Goal: Task Accomplishment & Management: Manage account settings

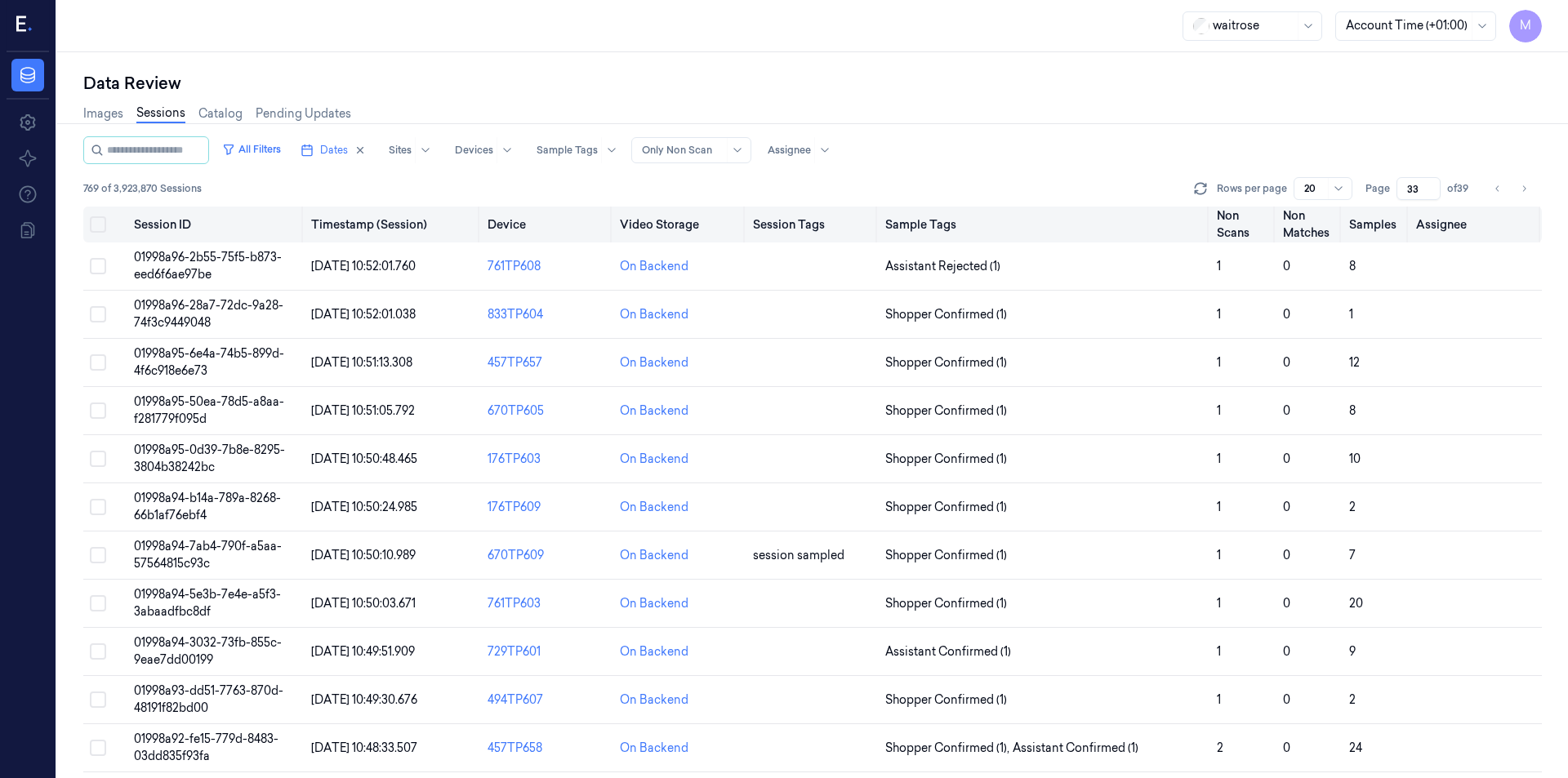
click at [103, 224] on button "Select all" at bounding box center [98, 224] width 16 height 16
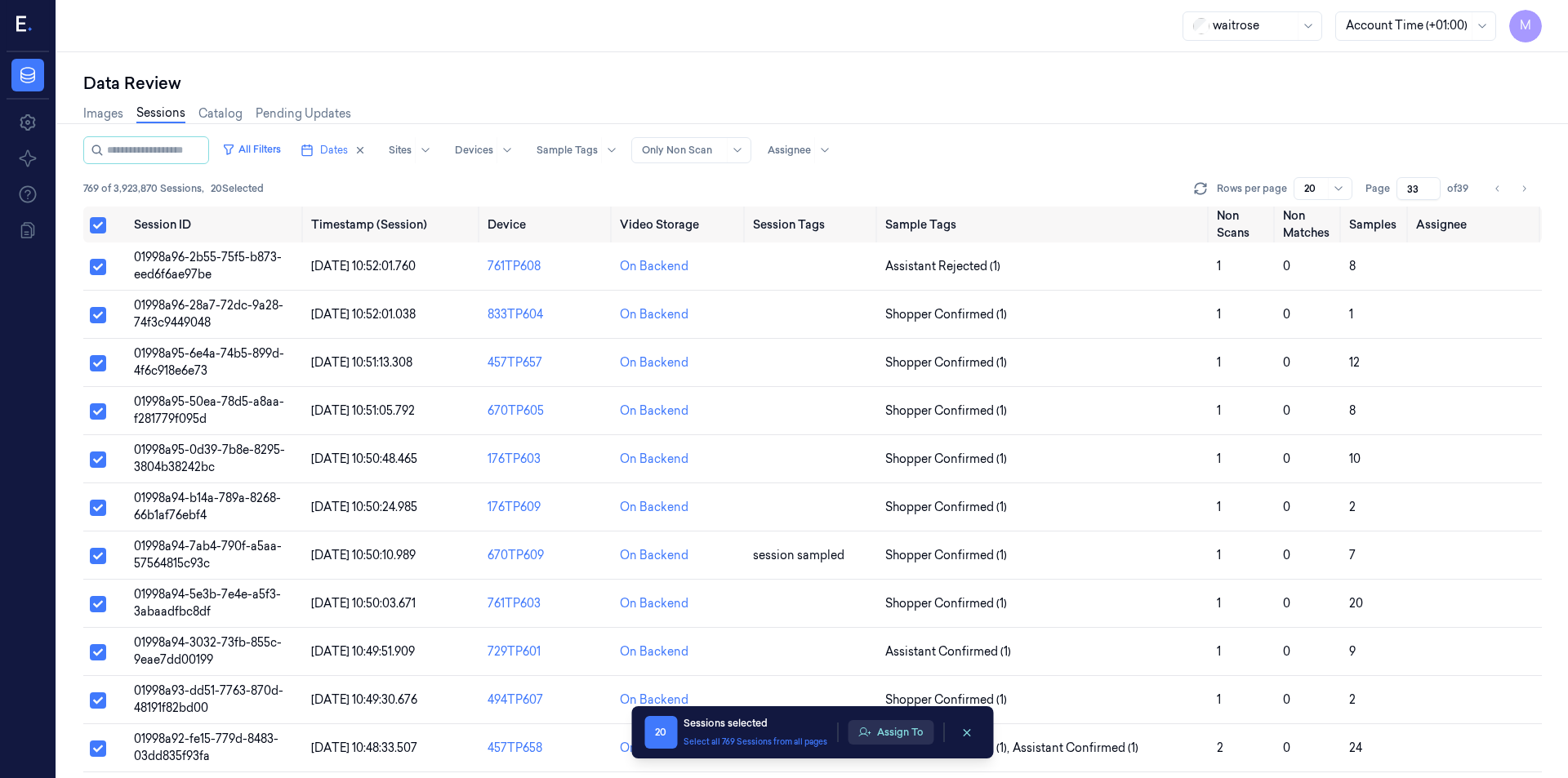
click at [891, 726] on button "Assign To" at bounding box center [890, 732] width 86 height 24
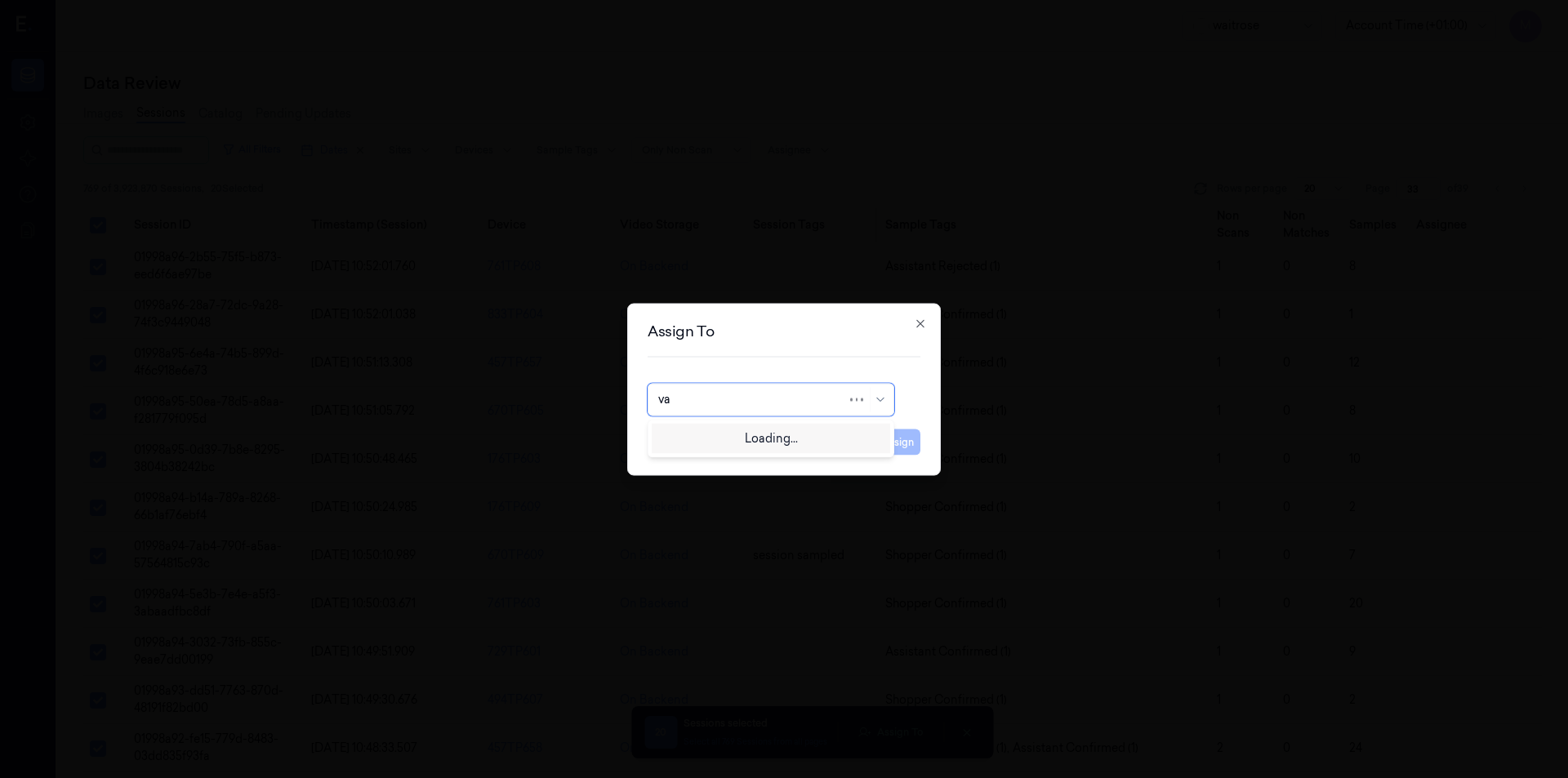
type input "var"
click at [794, 435] on div "[PERSON_NAME]" at bounding box center [771, 437] width 226 height 17
click at [918, 439] on button "Assign" at bounding box center [898, 442] width 45 height 26
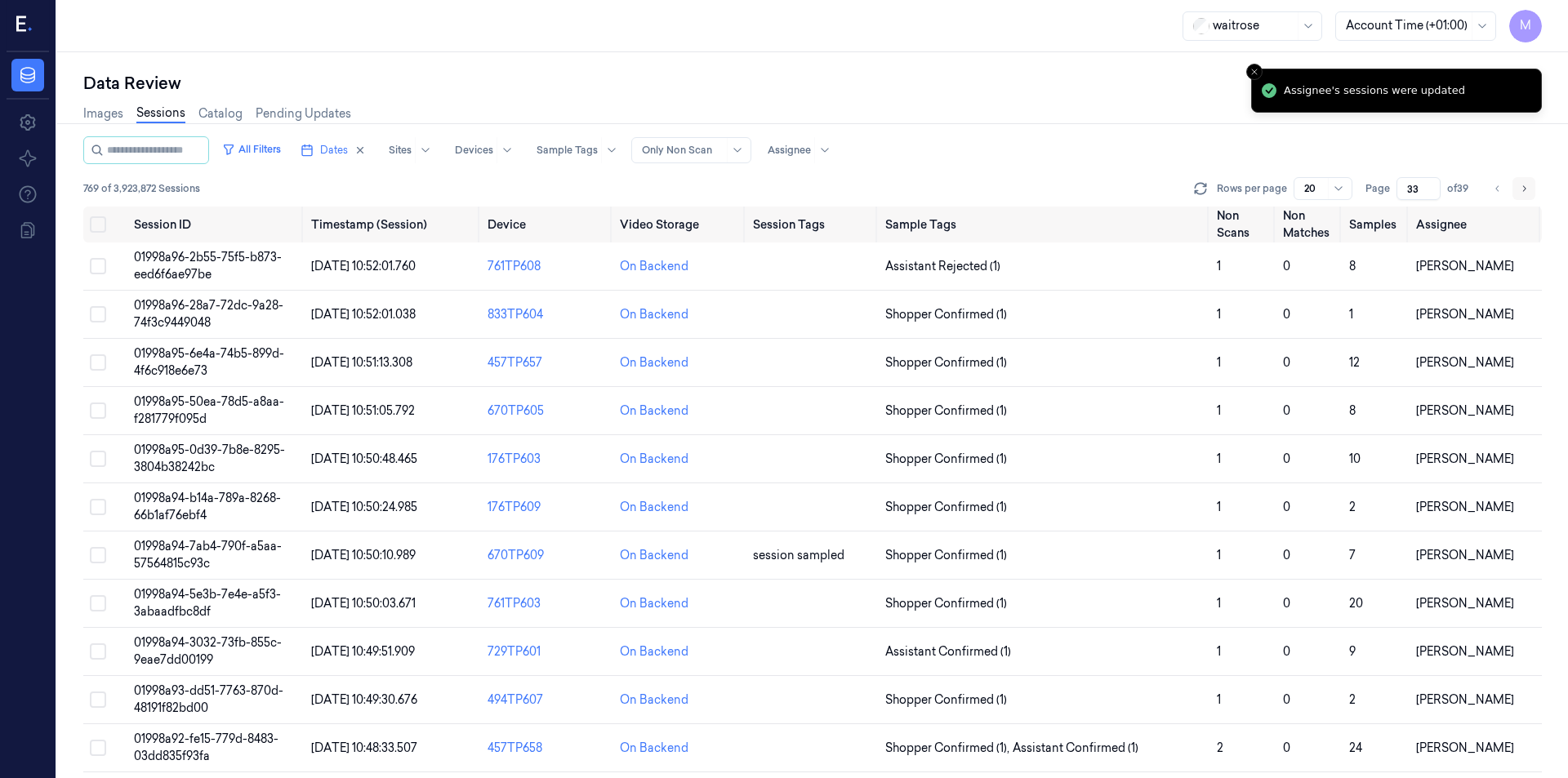
click at [1520, 189] on icon "Go to next page" at bounding box center [1523, 188] width 10 height 13
type input "34"
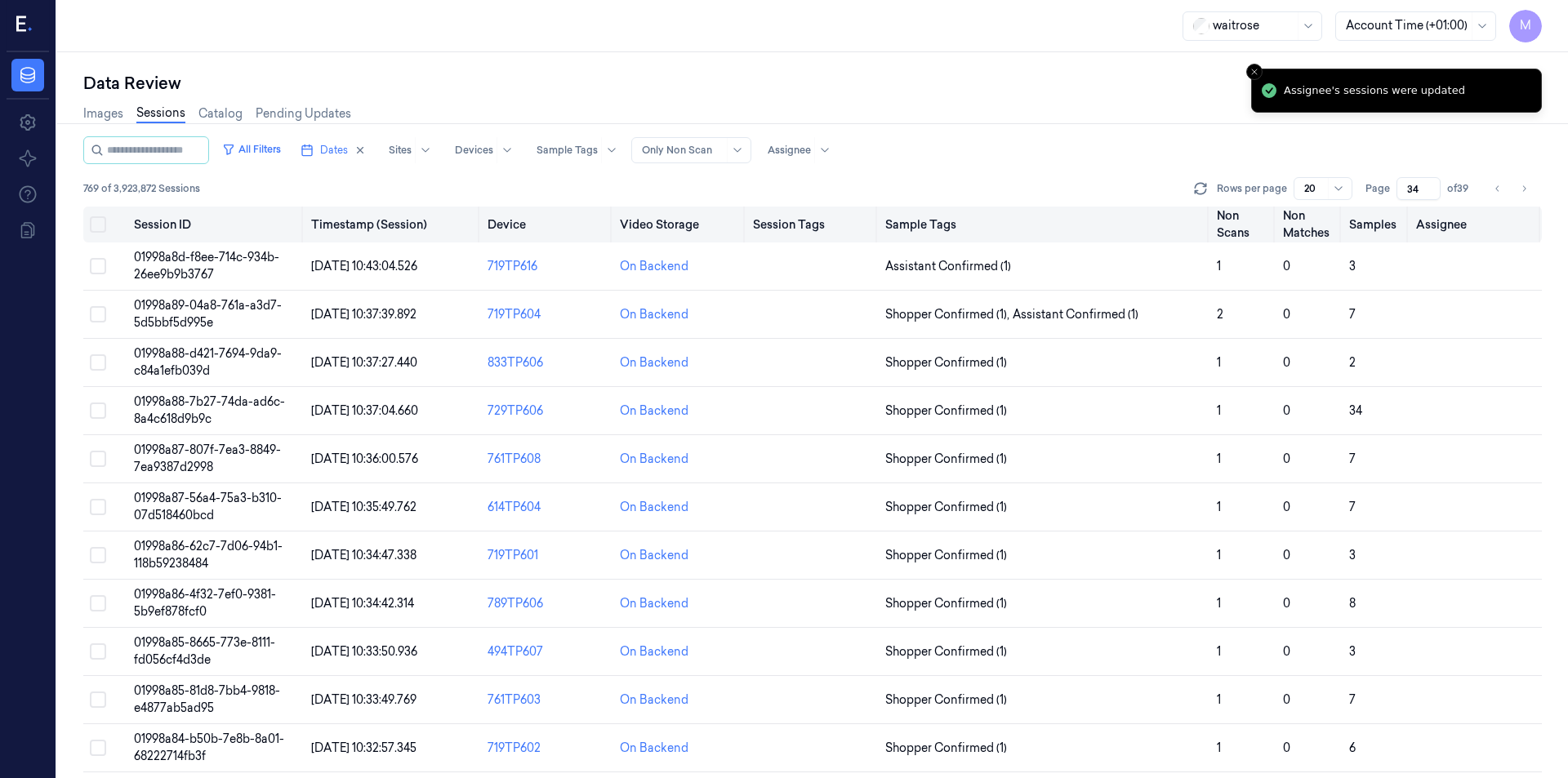
click at [99, 222] on button "Select all" at bounding box center [98, 224] width 16 height 16
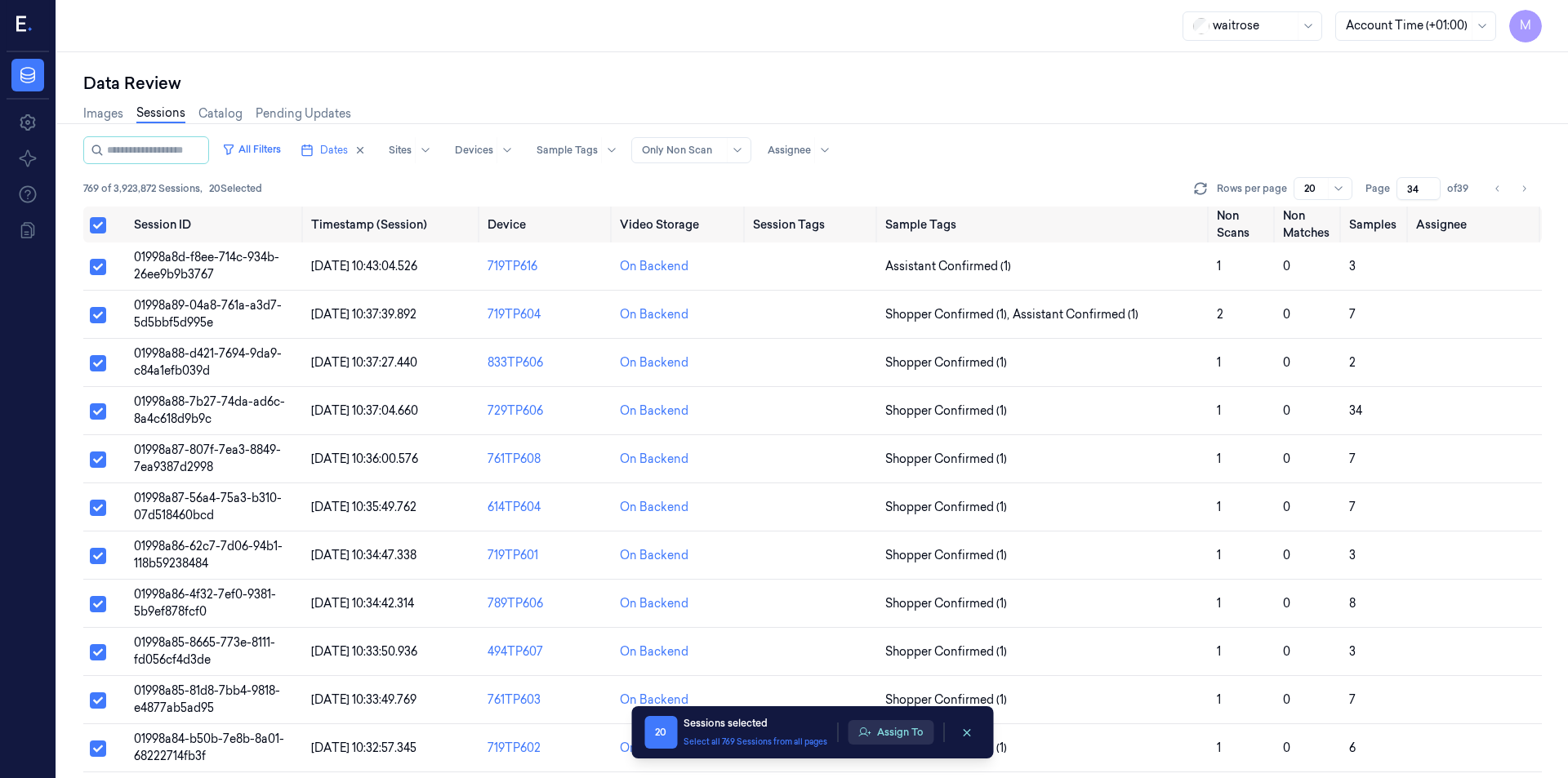
click at [918, 736] on button "Assign To" at bounding box center [890, 732] width 86 height 24
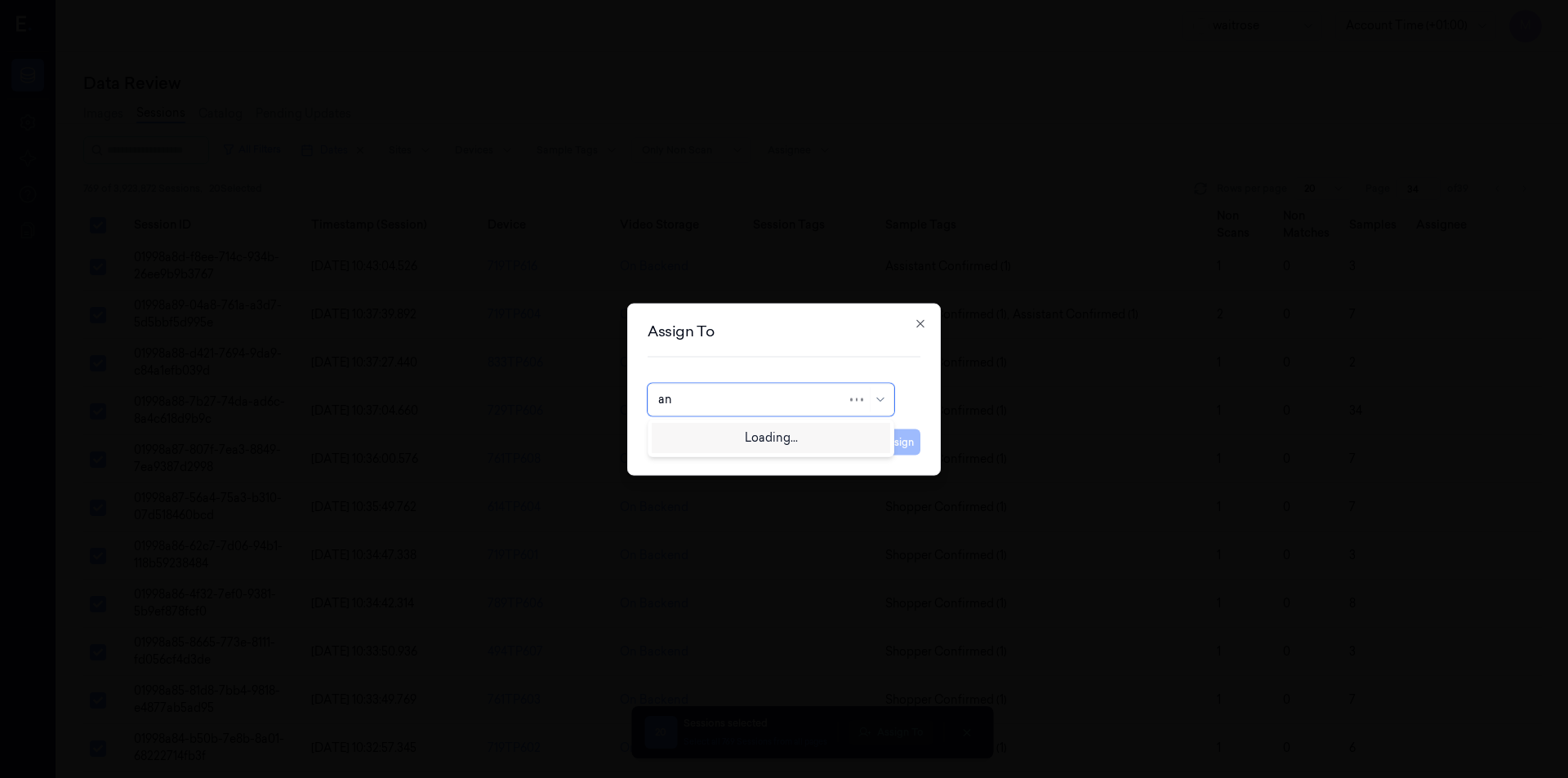
type input "ank"
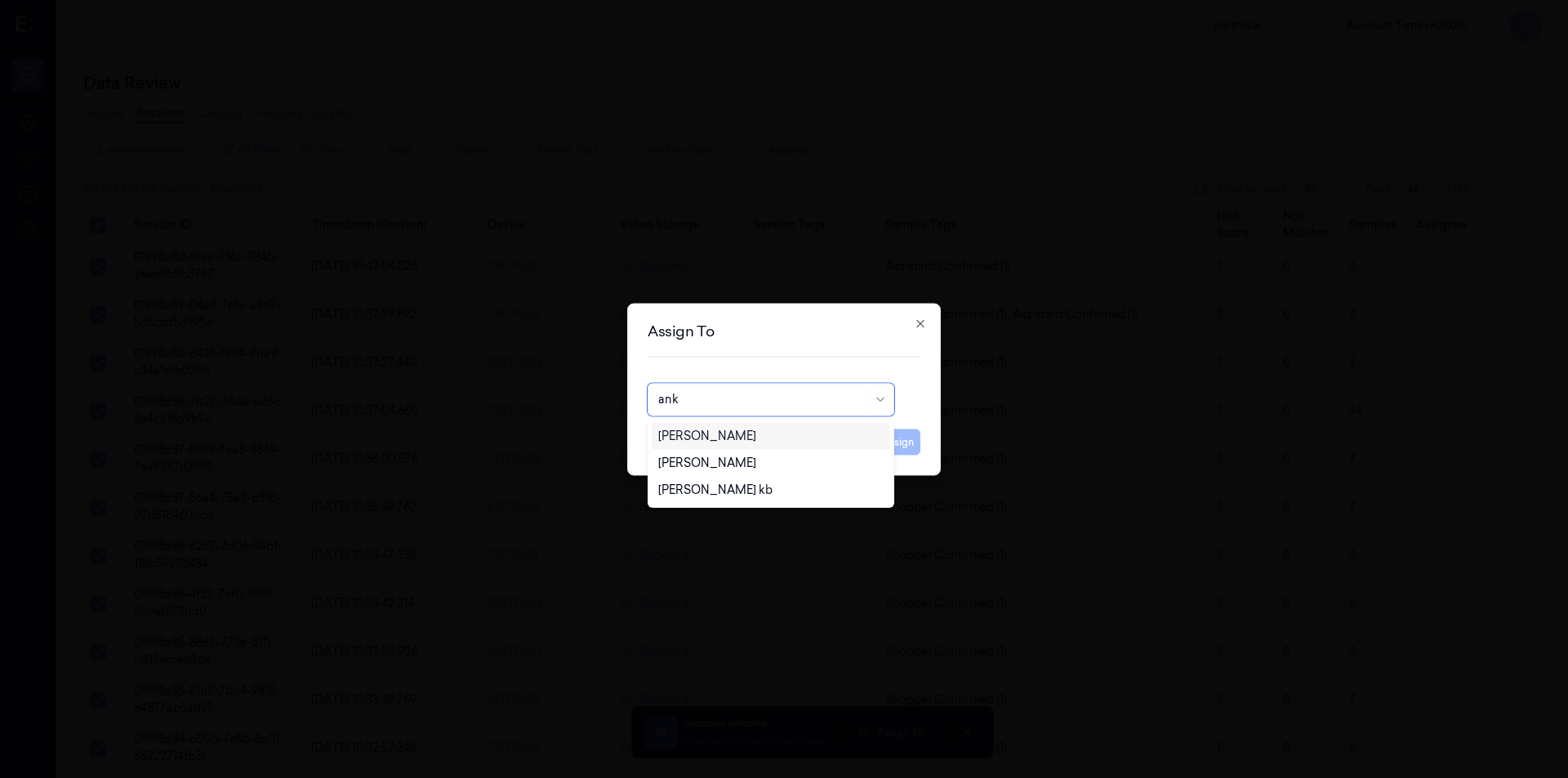
click at [713, 438] on div "[PERSON_NAME]" at bounding box center [707, 437] width 98 height 17
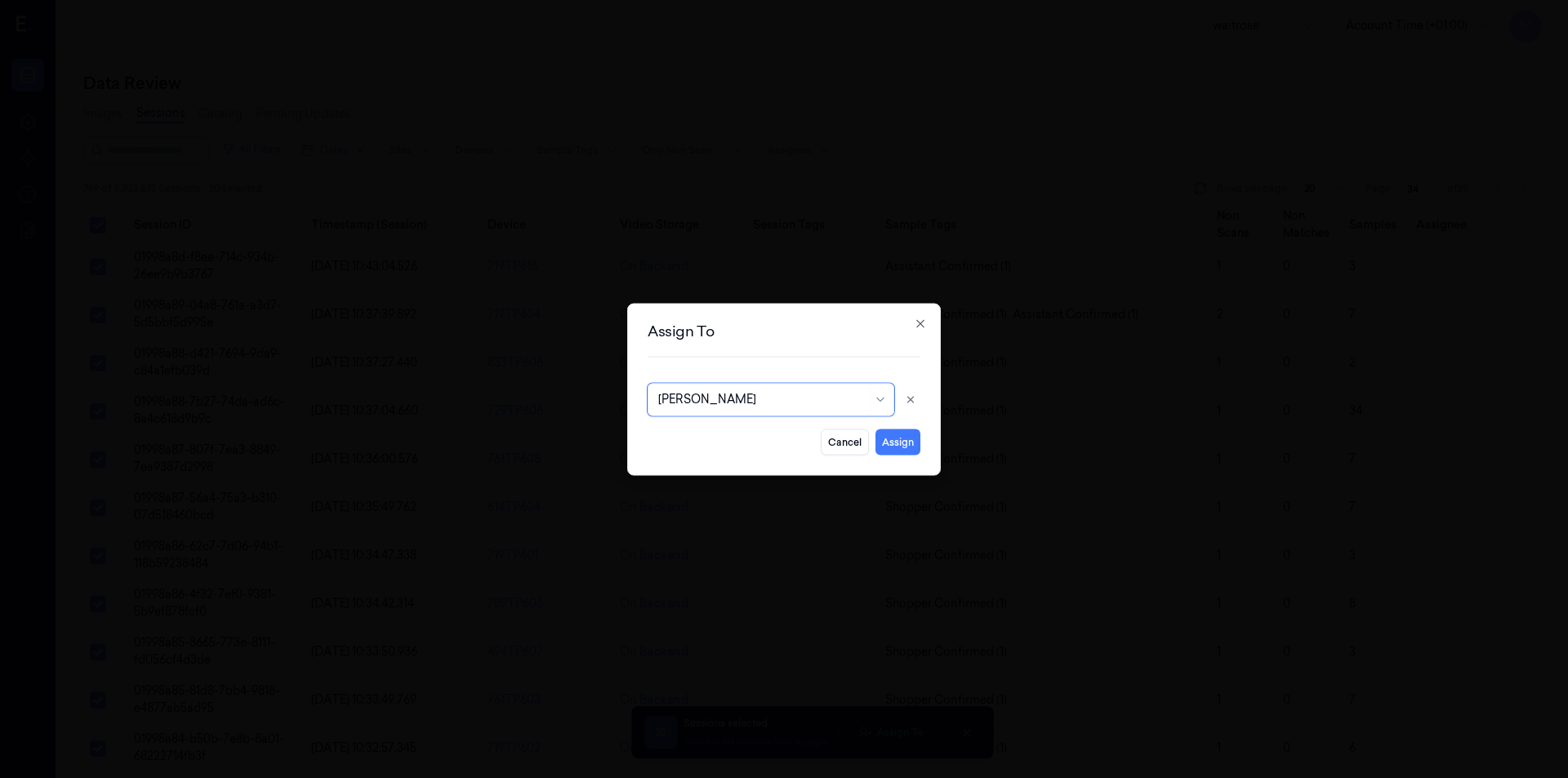
click at [869, 450] on div "Cancel Assign" at bounding box center [784, 435] width 272 height 39
click at [898, 446] on button "Assign" at bounding box center [898, 442] width 45 height 26
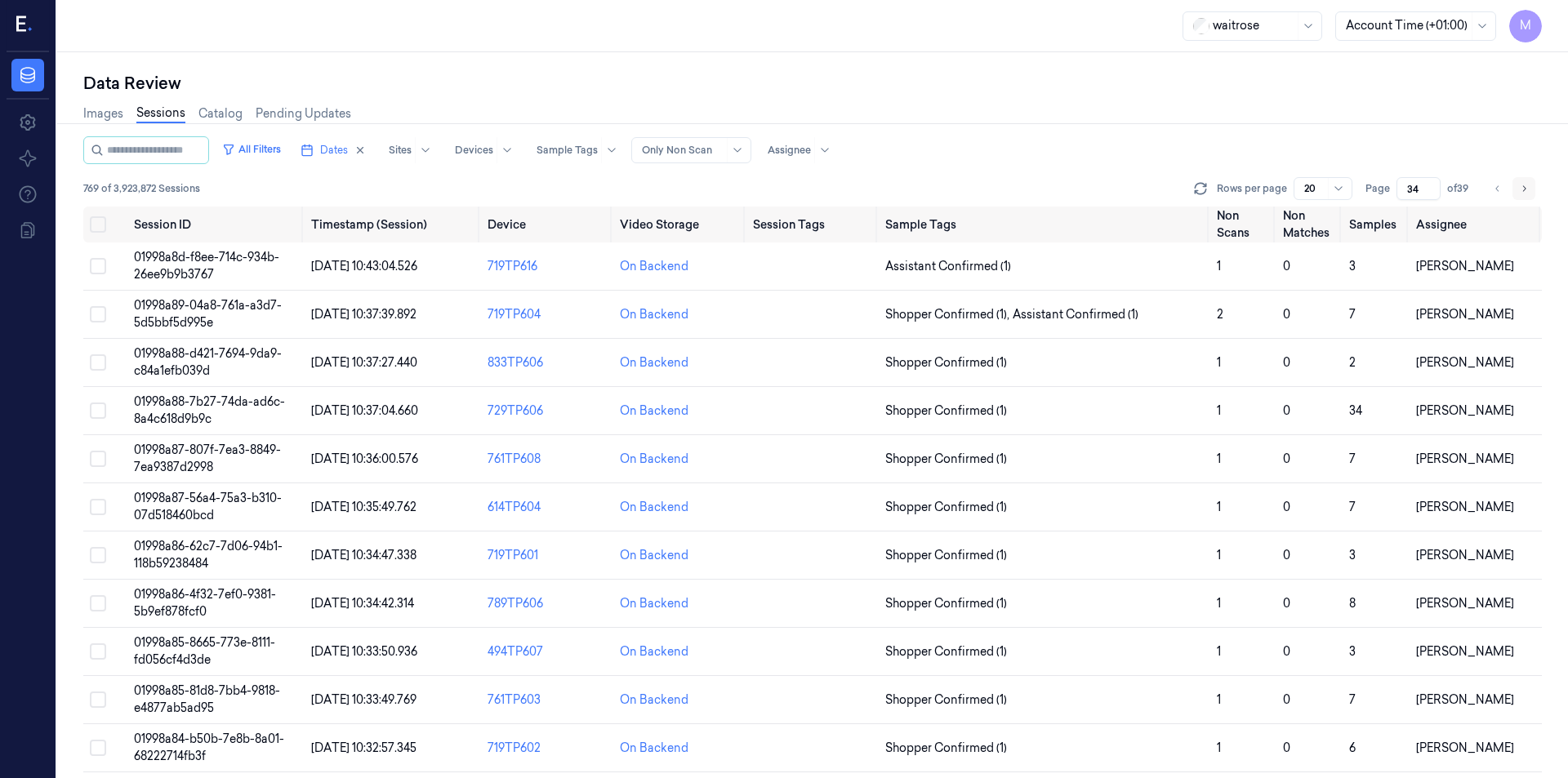
click at [1527, 188] on icon "Go to next page" at bounding box center [1523, 188] width 10 height 13
type input "35"
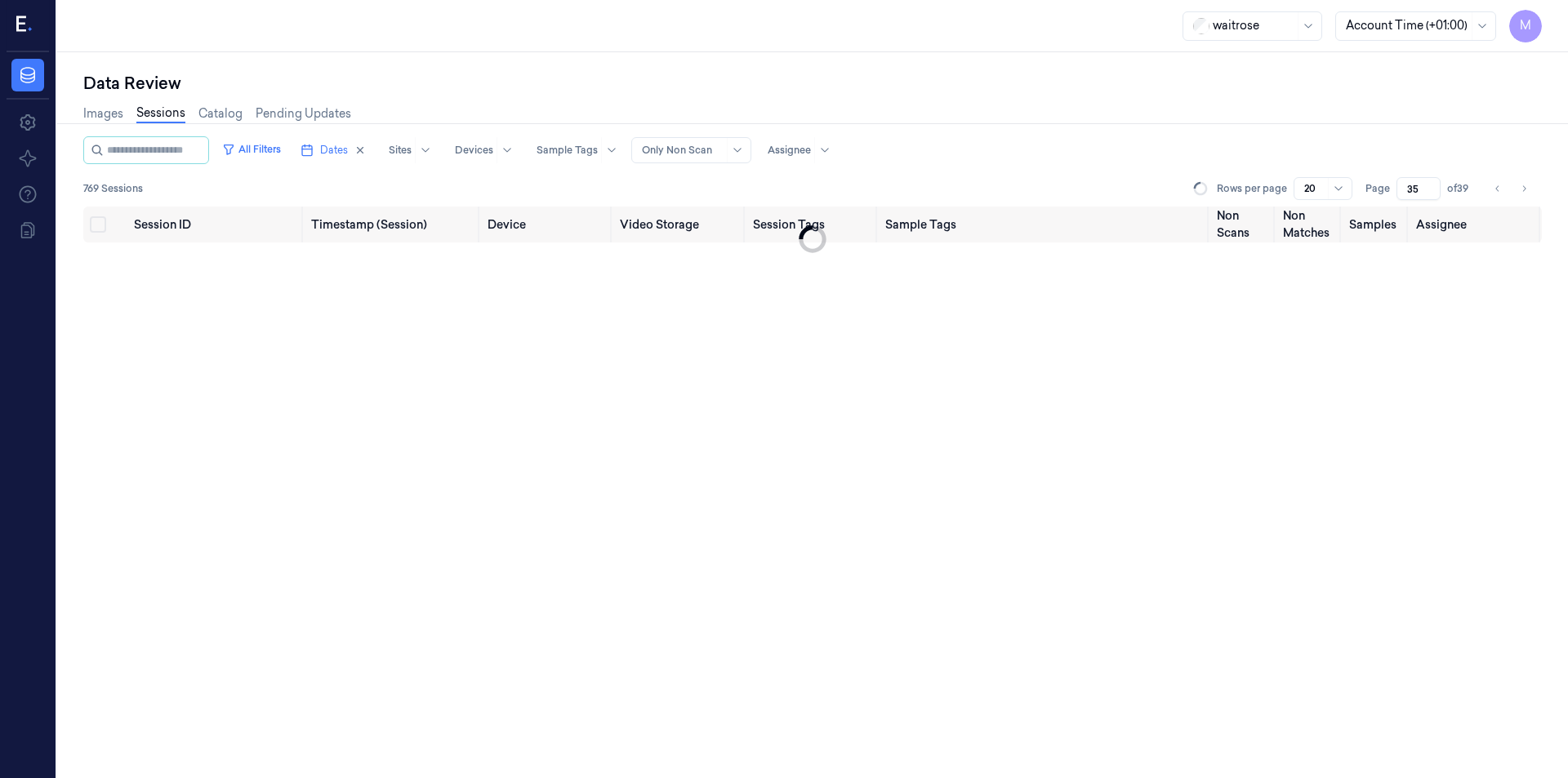
click at [1162, 112] on div "Images Sessions Catalog Pending Updates" at bounding box center [812, 116] width 1458 height 41
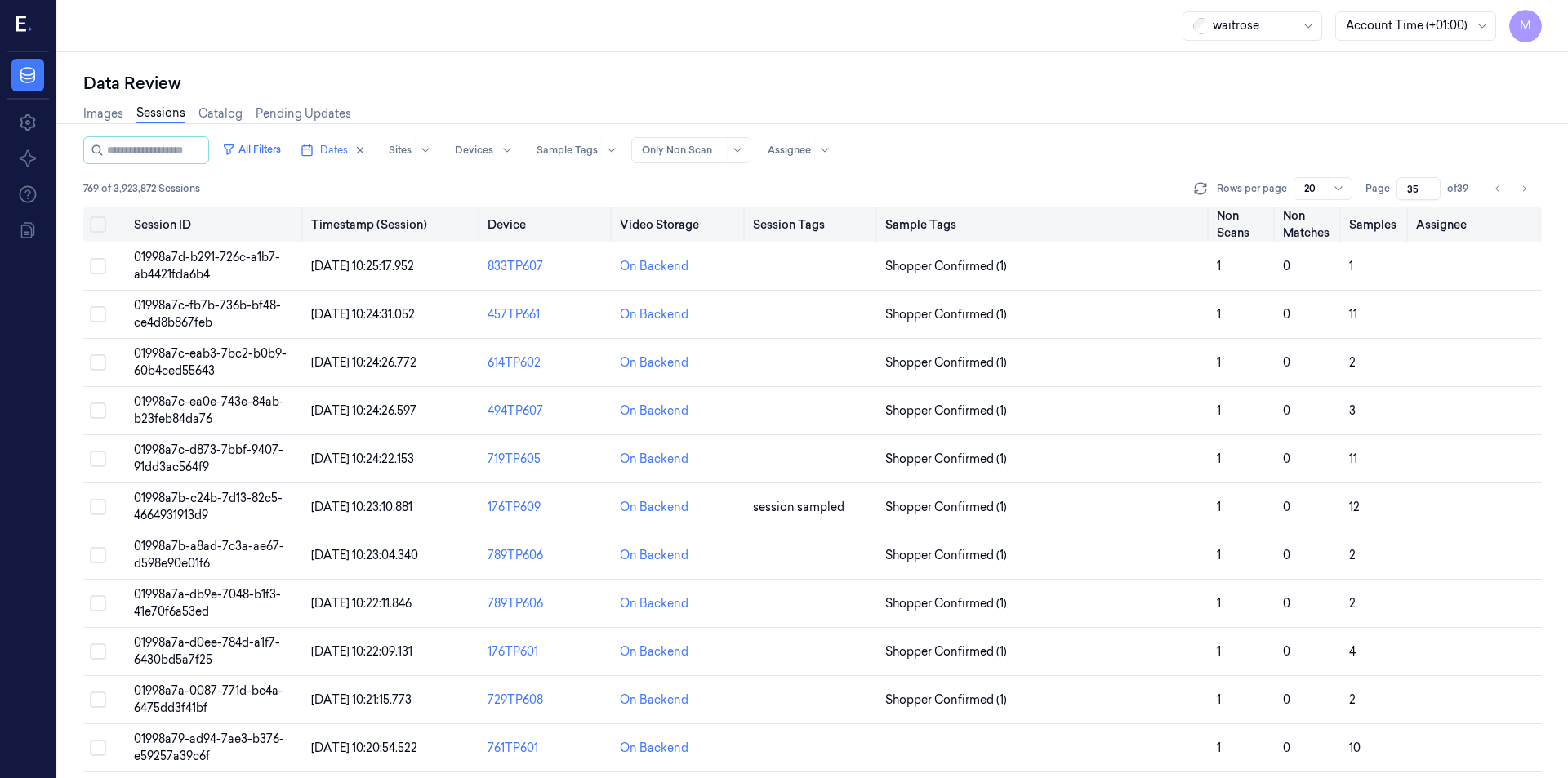
click at [104, 222] on button "Select all" at bounding box center [98, 224] width 16 height 16
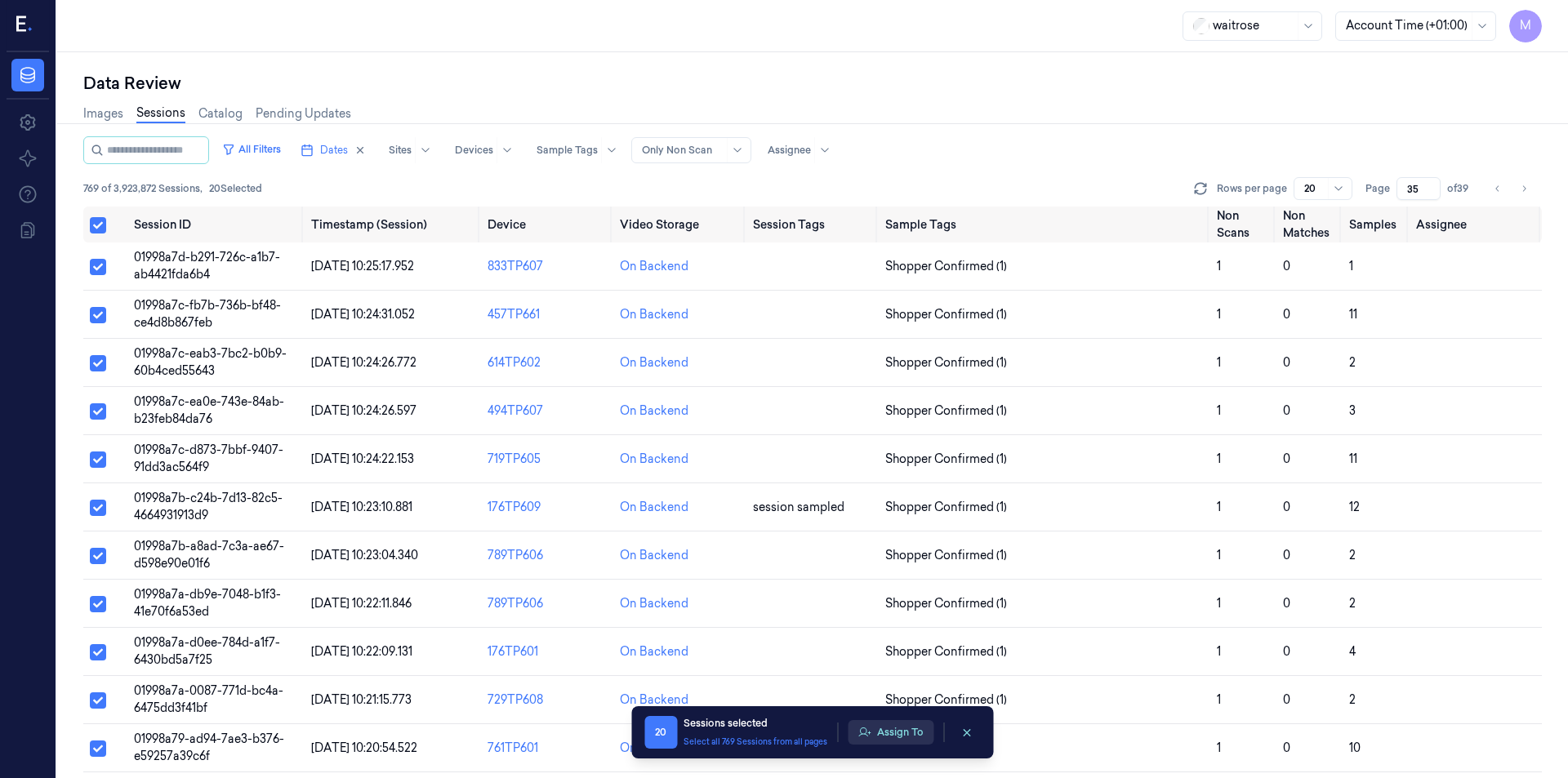
click at [929, 728] on button "Assign To" at bounding box center [890, 732] width 86 height 24
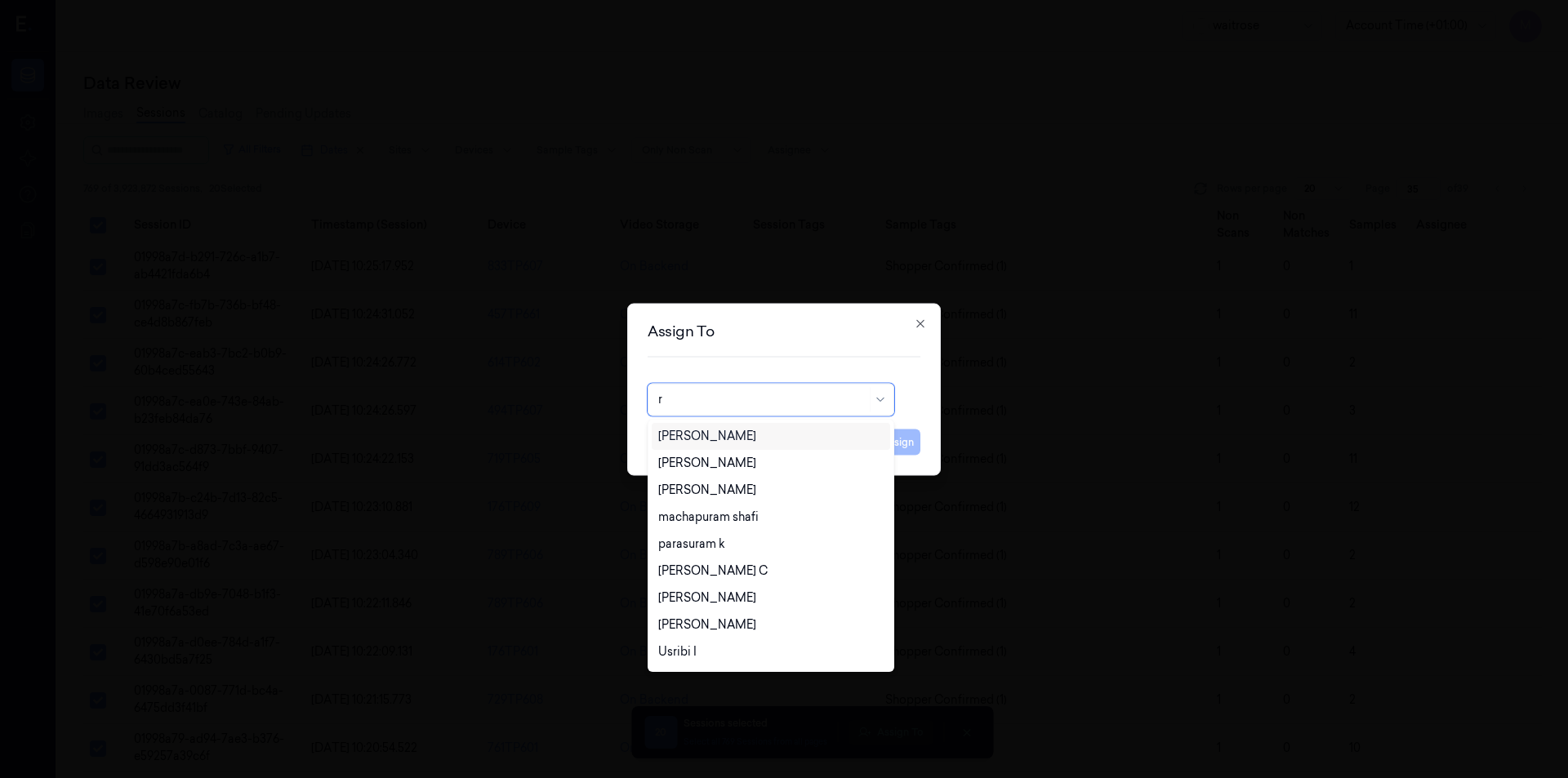
type input "ro"
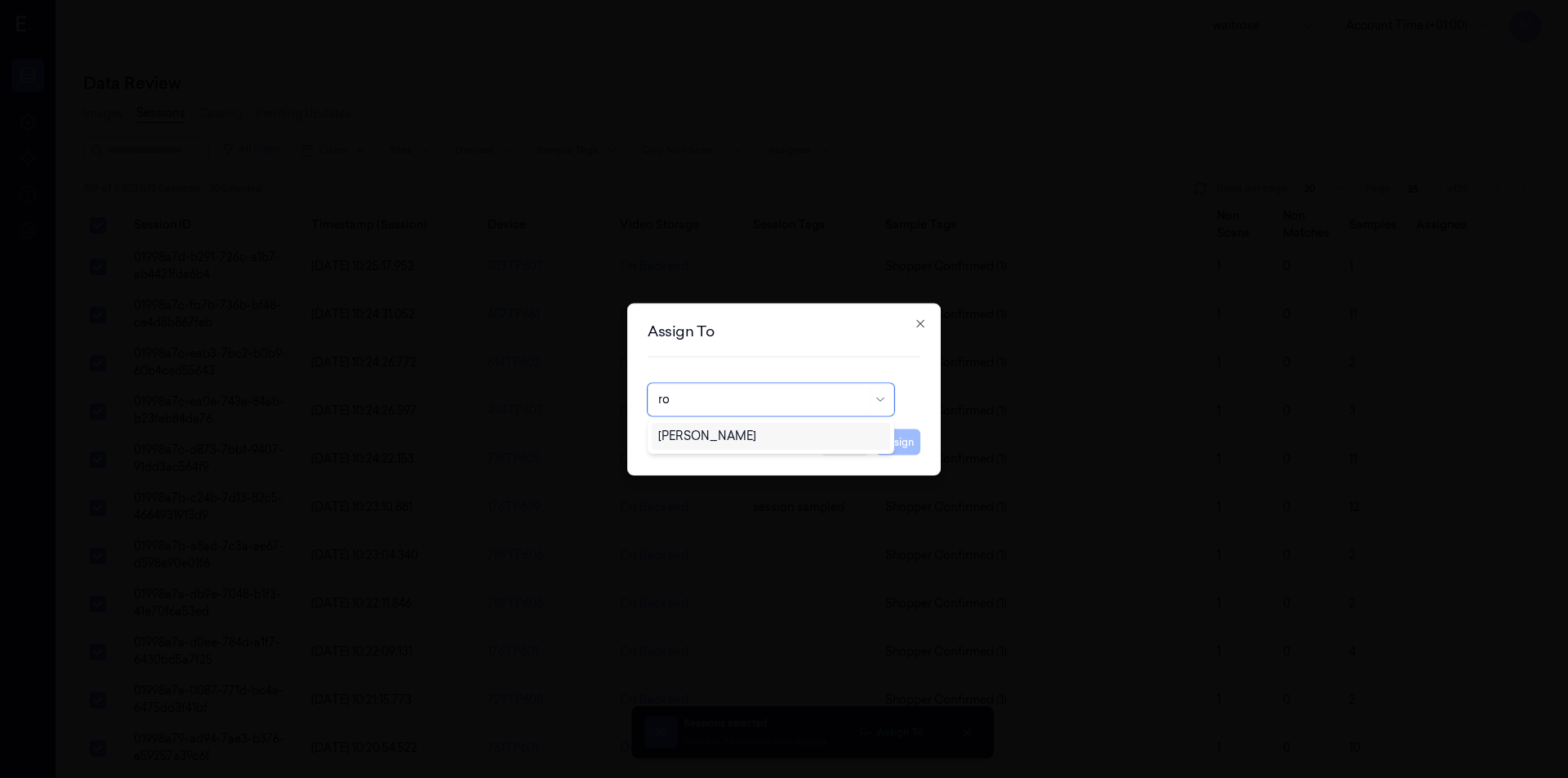
click at [744, 430] on div "[PERSON_NAME]" at bounding box center [771, 437] width 226 height 17
click at [893, 449] on button "Assign" at bounding box center [898, 442] width 45 height 26
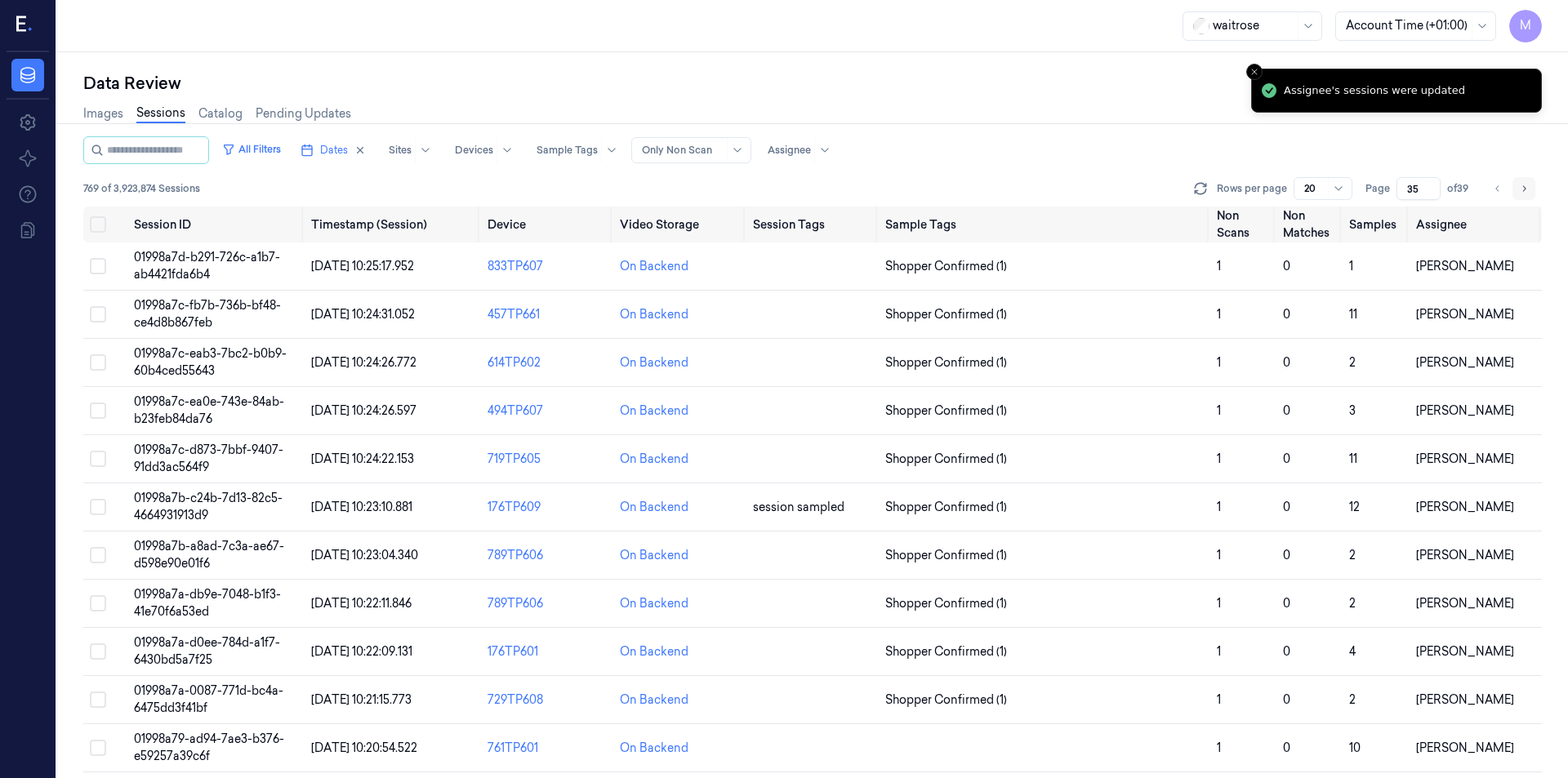
click at [1518, 192] on button "Go to next page" at bounding box center [1524, 188] width 22 height 22
type input "36"
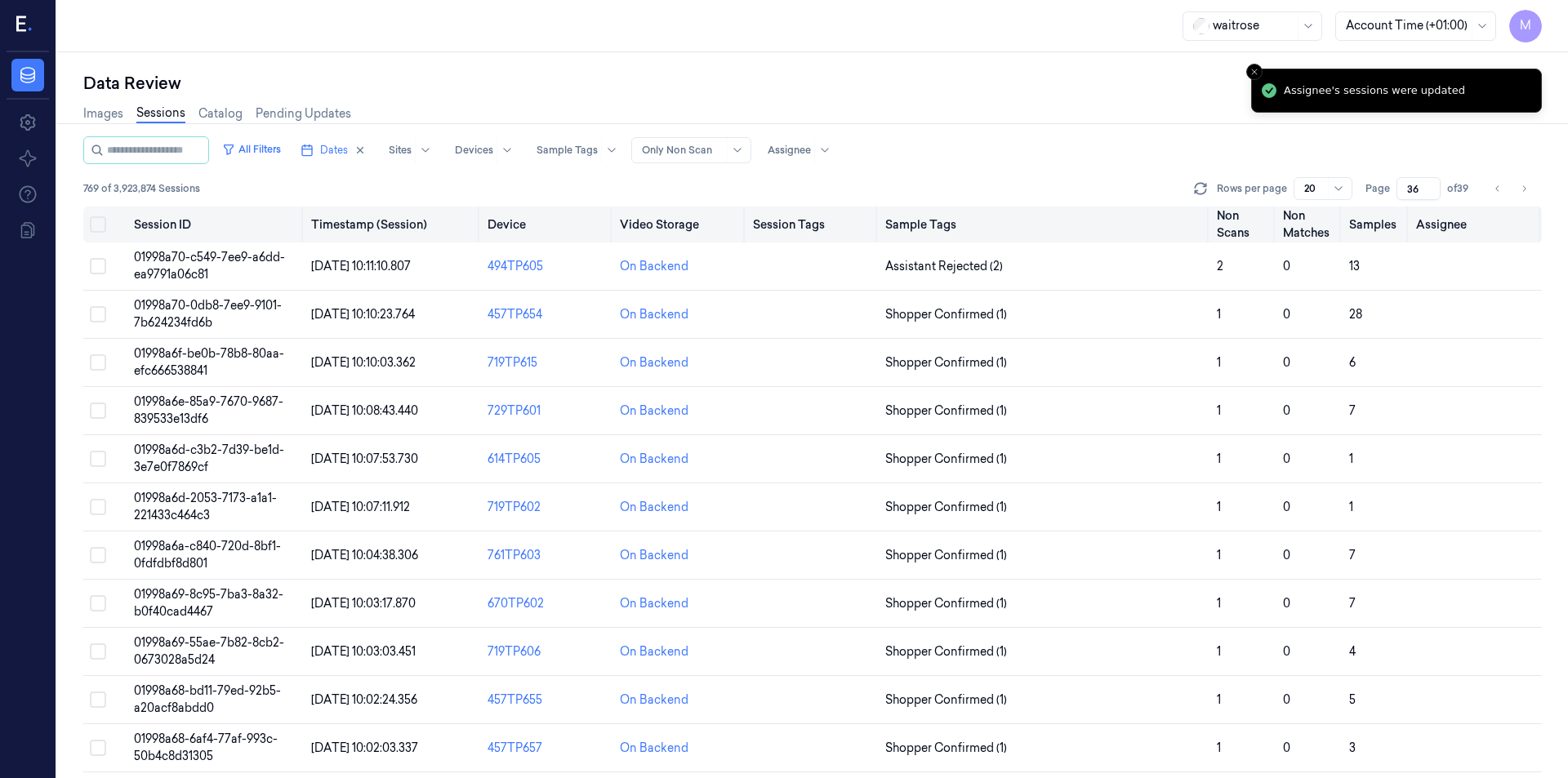
click at [103, 230] on button "Select all" at bounding box center [98, 224] width 16 height 16
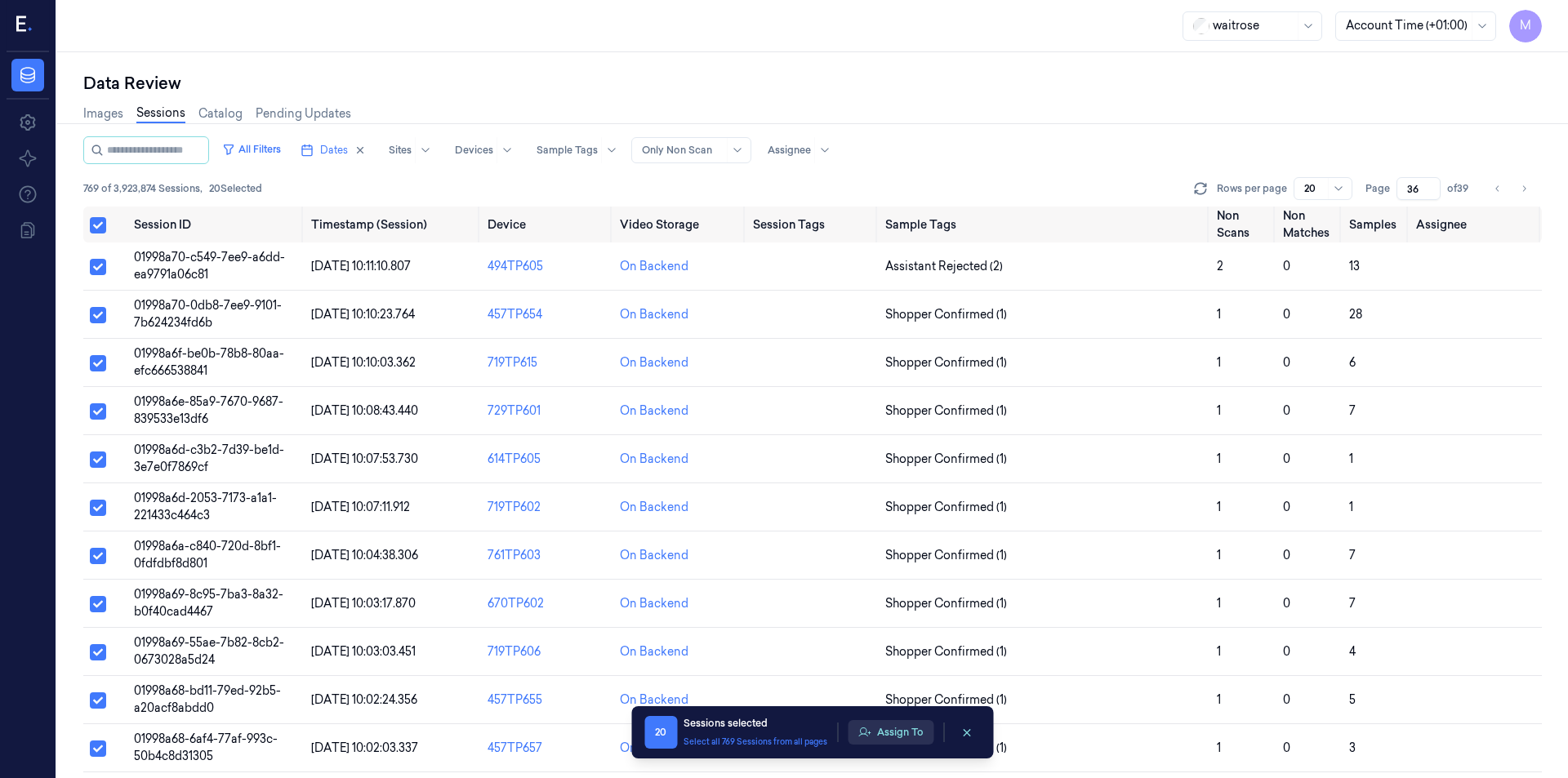
click at [904, 738] on button "Assign To" at bounding box center [890, 732] width 86 height 24
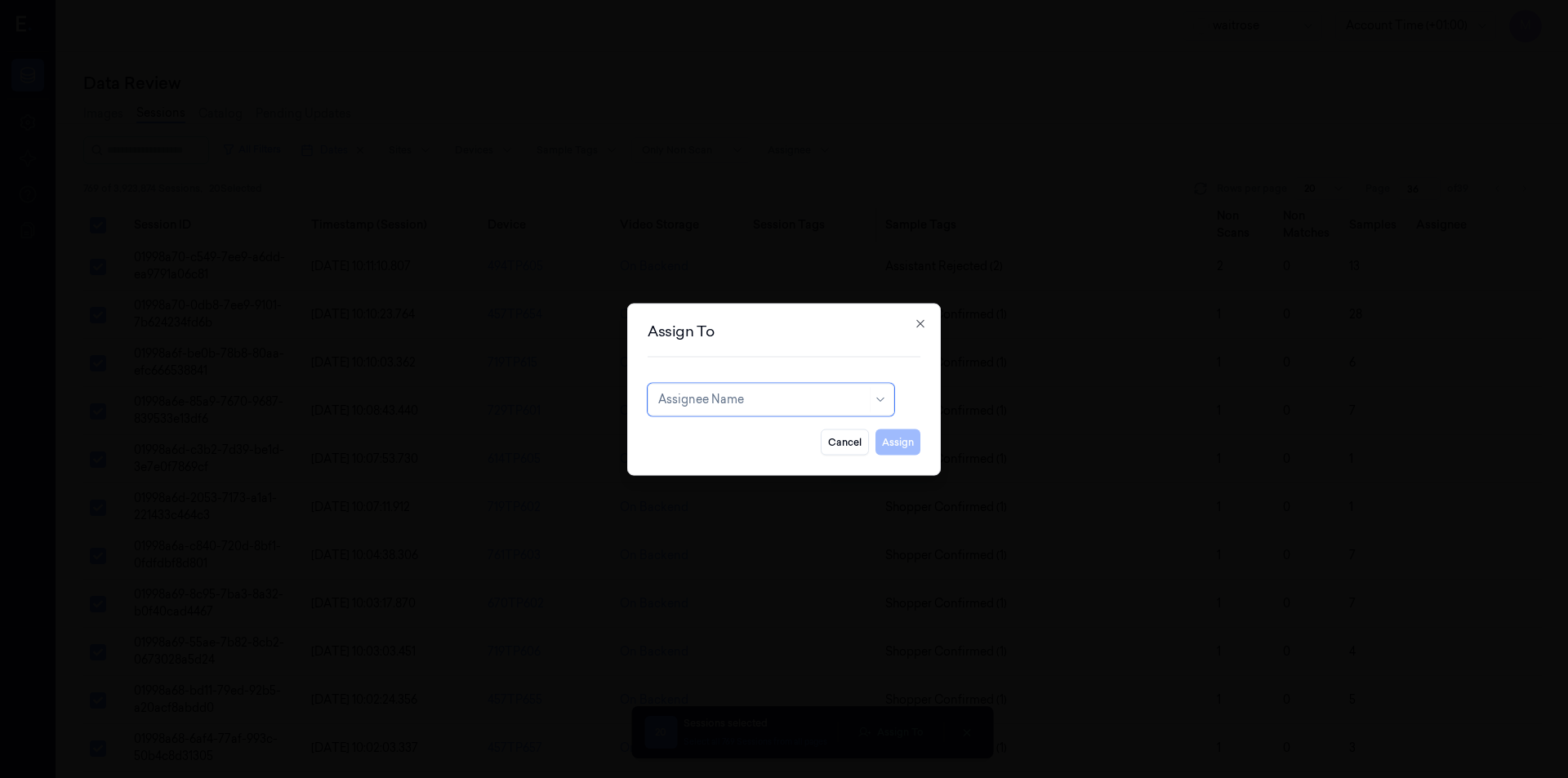
type input "h"
type input "ven"
click at [719, 439] on div "ven kataiah" at bounding box center [689, 437] width 62 height 17
click at [909, 451] on button "Assign" at bounding box center [898, 442] width 45 height 26
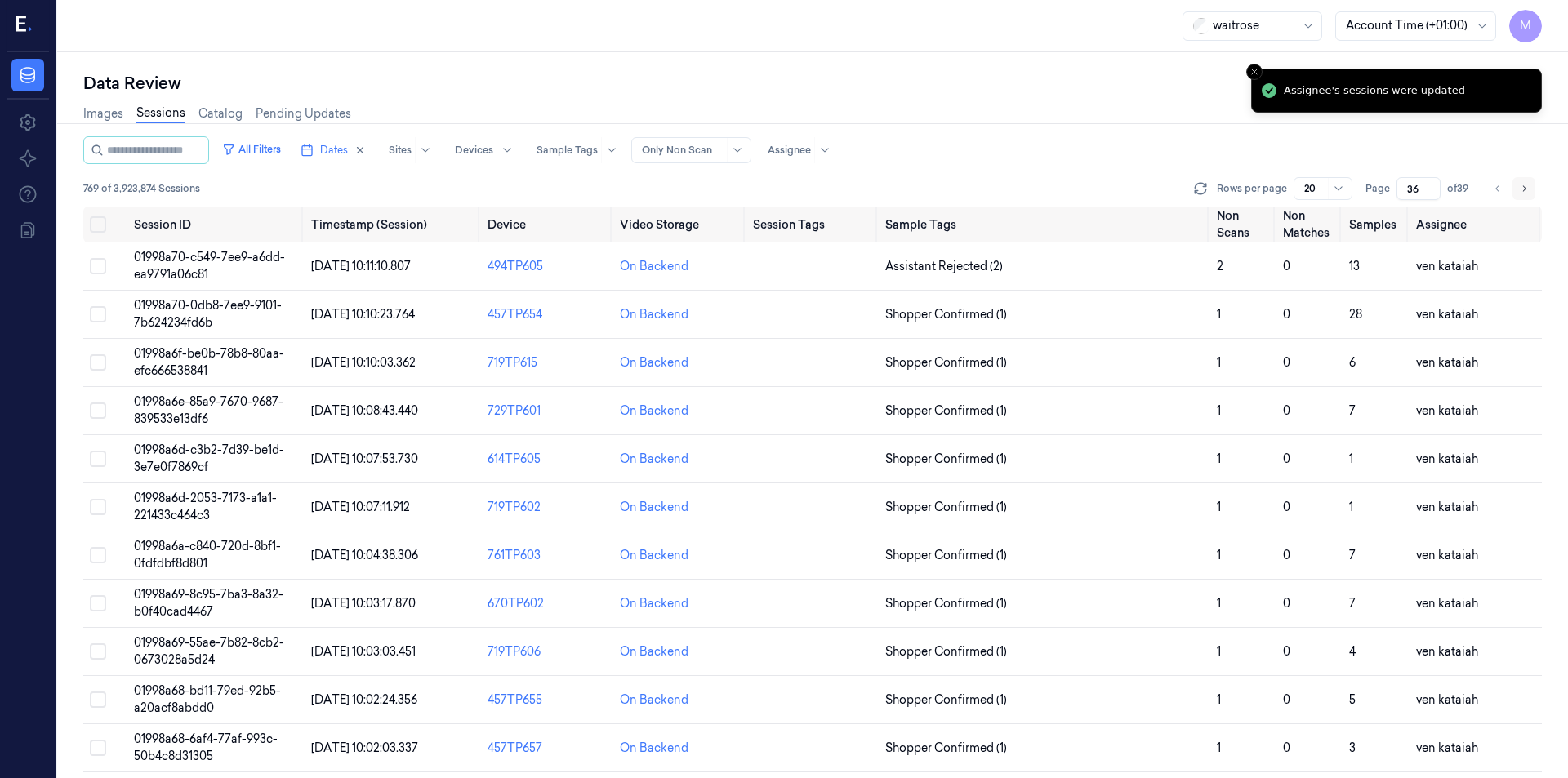
click at [1533, 196] on button "Go to next page" at bounding box center [1524, 188] width 22 height 22
type input "37"
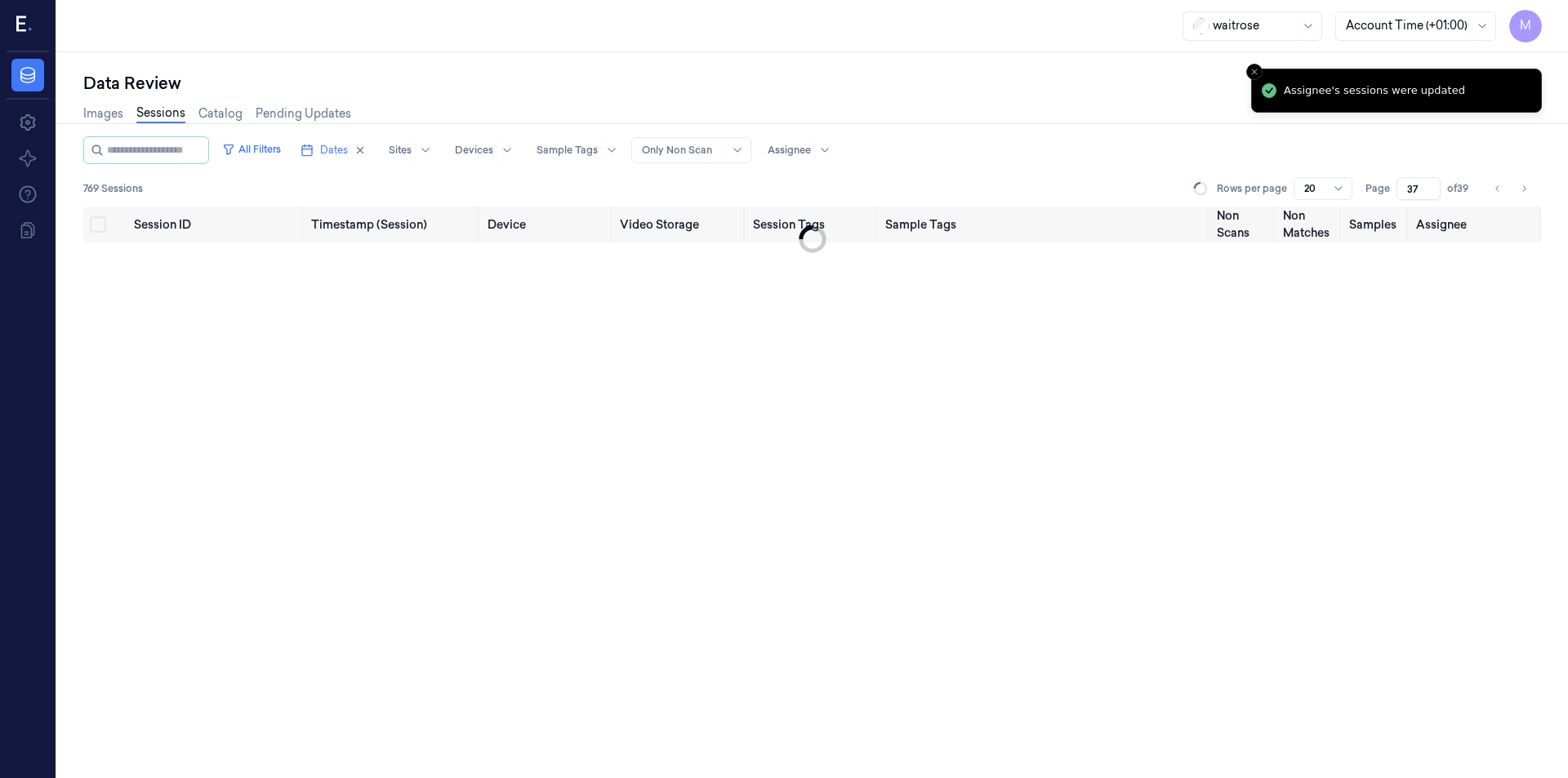
click at [989, 118] on div "Images Sessions Catalog Pending Updates" at bounding box center [812, 116] width 1458 height 41
